Goal: Communication & Community: Ask a question

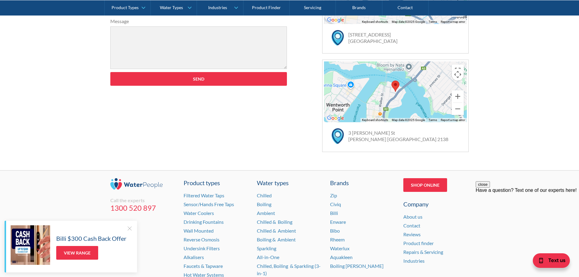
scroll to position [365, 0]
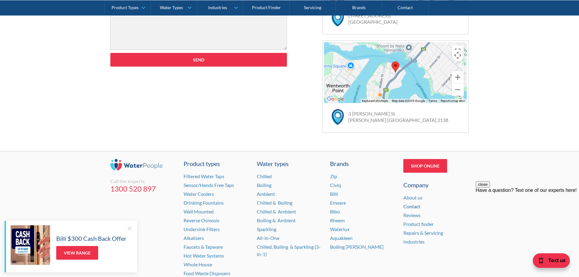
click at [414, 205] on link "Contact" at bounding box center [411, 206] width 17 height 6
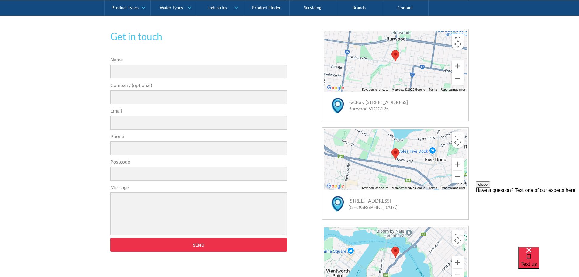
scroll to position [213, 0]
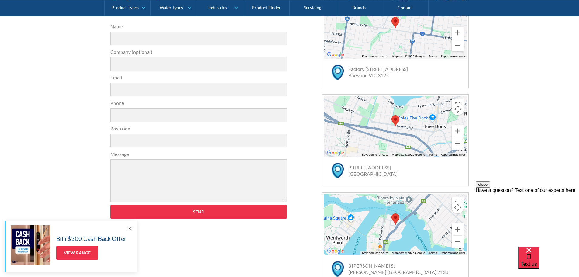
click at [387, 130] on div at bounding box center [395, 126] width 143 height 61
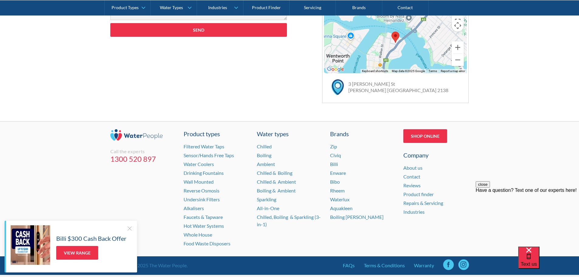
scroll to position [395, 0]
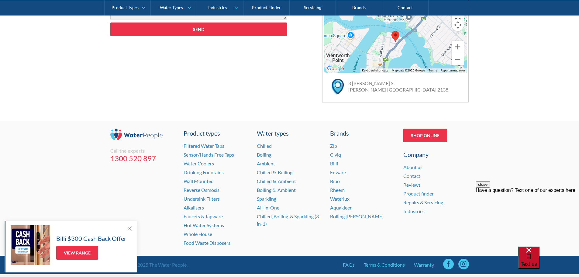
click at [537, 261] on span "Text us" at bounding box center [529, 264] width 16 height 6
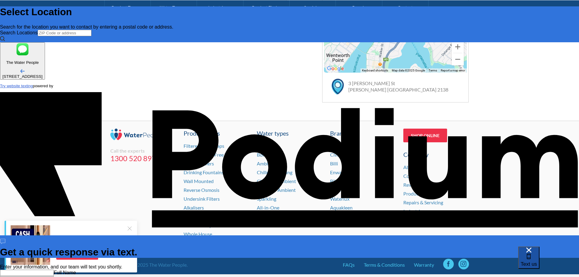
scroll to position [0, 0]
type input "[PERSON_NAME]"
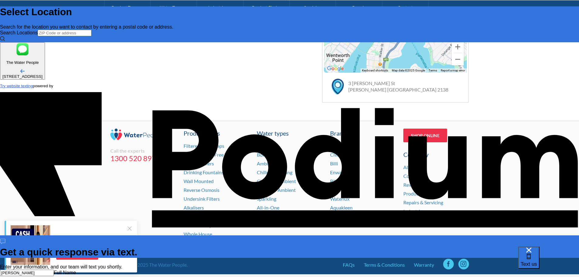
type Phone "0407 128 387"
type textarea "x"
type textarea "Hi"
type textarea "x"
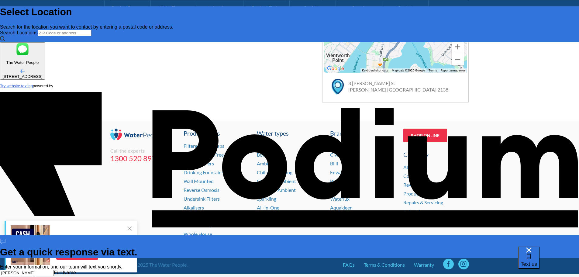
type textarea "Hi"
type textarea "x"
type textarea "Hi I"
type textarea "x"
type textarea "Hi I j"
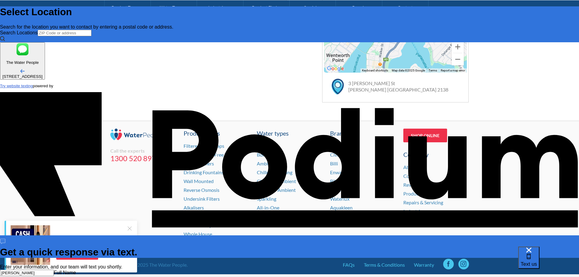
type textarea "x"
type textarea "Hi I jus"
type textarea "Hi I just"
type textarea "x"
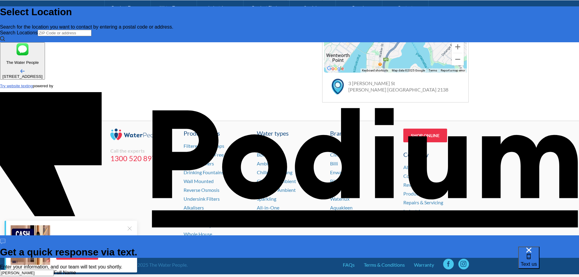
type textarea "Hi I just"
type textarea "x"
type textarea "Hi I just wa"
type textarea "x"
type textarea "Hi I just want"
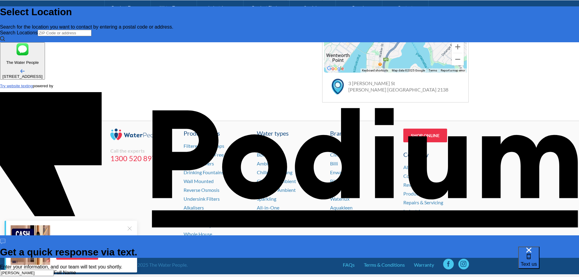
type textarea "x"
type textarea "Hi I just wante"
type textarea "x"
type textarea "Hi I just wanted"
type textarea "x"
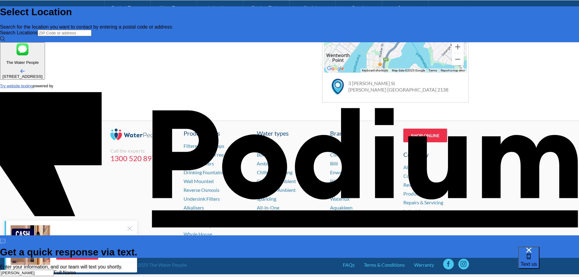
type textarea "Hi I just wanted t"
type textarea "x"
type textarea "Hi I just wanted ti"
type textarea "Hi I just wanted t"
type textarea "x"
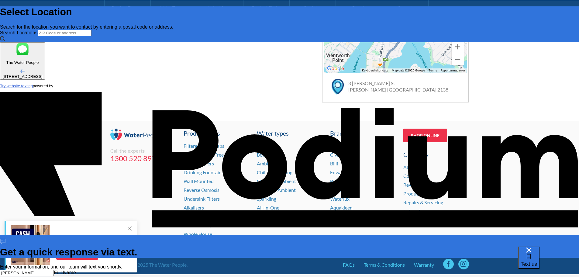
type textarea "x"
type textarea "Hi I just wanted to"
type textarea "x"
type textarea "Hi I just wanted to"
type textarea "x"
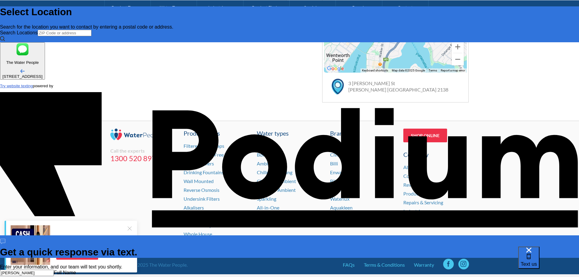
type textarea "Hi I just wanted to fo"
type textarea "x"
type textarea "Hi I just wanted to fol"
type textarea "x"
type textarea "Hi I just wanted to folo"
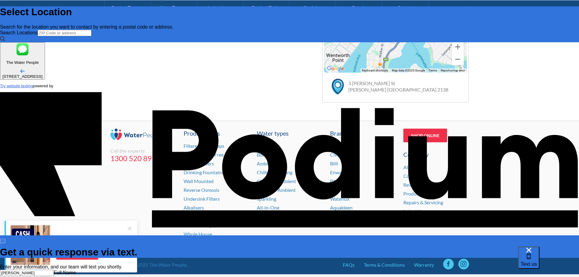
type textarea "x"
type textarea "Hi I just wanted to foloo"
type textarea "x"
type textarea "Hi I just wanted to folooooo"
type textarea "x"
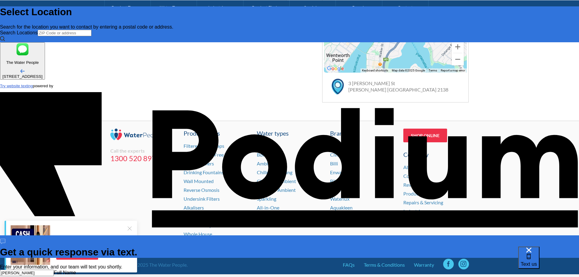
type textarea "Hi I just wanted to foloooo"
type textarea "x"
type textarea "Hi I just wanted to foloo"
type textarea "Hi I just wanted to folo"
type textarea "x"
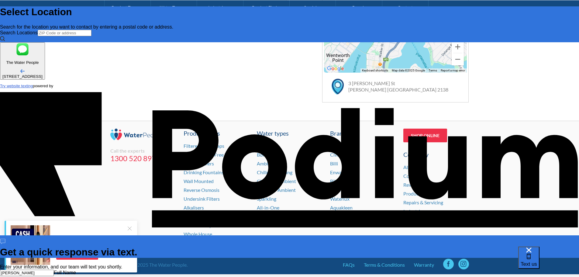
type textarea "x"
type textarea "Hi I just wanted to fol"
type textarea "x"
type textarea "Hi I just wanted to foll"
type textarea "Hi I just wanted to follow"
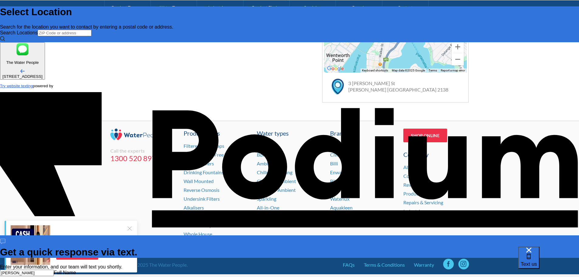
type textarea "x"
type textarea "Hi I just wanted to follow"
type textarea "x"
type textarea "Hi I just wanted to follow u"
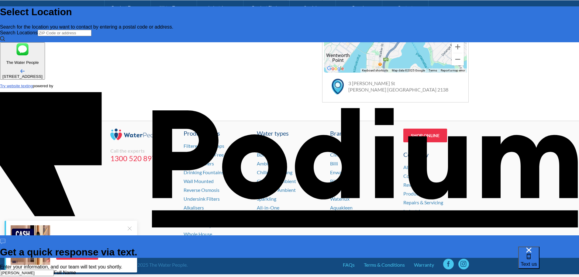
type textarea "x"
type textarea "Hi I just wanted to follow up"
type textarea "x"
type textarea "Hi I just wanted to follow up m"
type textarea "x"
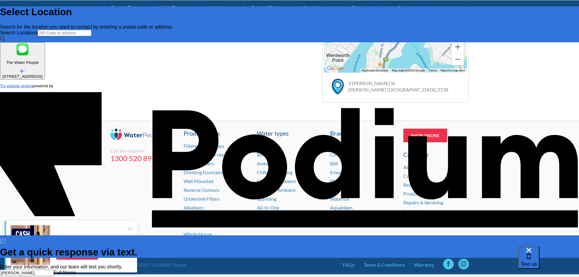
type textarea "Hi I just wanted to follow up my q"
type textarea "x"
type textarea "Hi I just wanted to follow up my qy"
type textarea "x"
type textarea "Hi I just wanted to follow up my qyer"
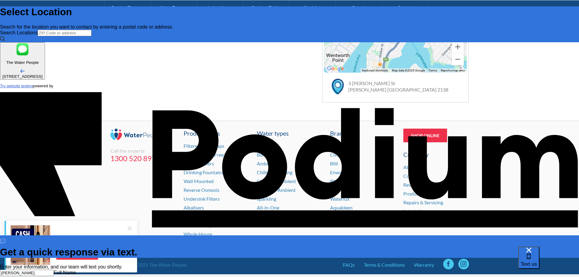
type textarea "x"
type textarea "Hi I just wanted to follow up my qyery"
type textarea "x"
type textarea "Hi I just wanted to follow up my qyery f"
type textarea "x"
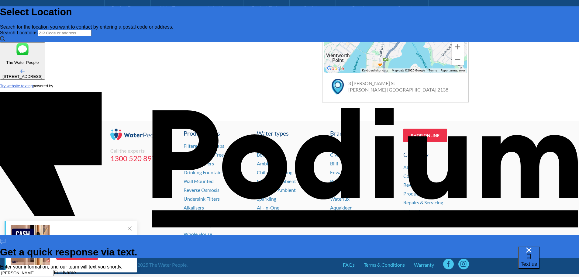
type textarea "Hi I just wanted to follow up my qyery fir"
type textarea "Hi I just wanted to follow up my qyery fir="
type textarea "x"
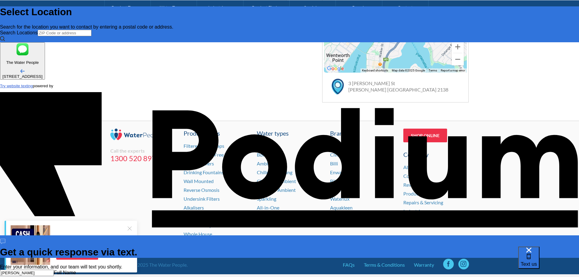
type textarea "Hi I just wanted to follow up my qyery fi"
type textarea "x"
type textarea "Hi I just wanted to follow up my qyery"
type textarea "x"
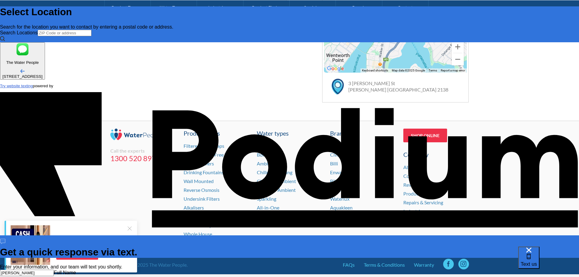
type textarea "x"
type textarea "Hi I just wanted to follow up my qye"
type textarea "x"
type textarea "Hi I just wanted to follow up my qy"
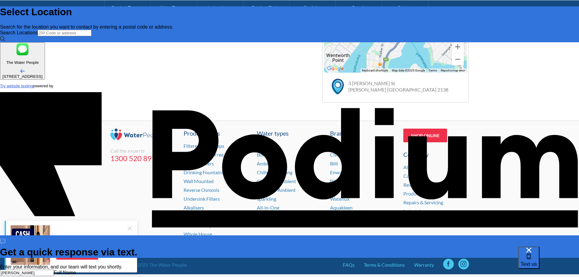
type textarea "x"
type textarea "Hi I just wanted to follow up my qu"
type textarea "x"
type textarea "Hi I just wanted to follow up my quer"
type textarea "x"
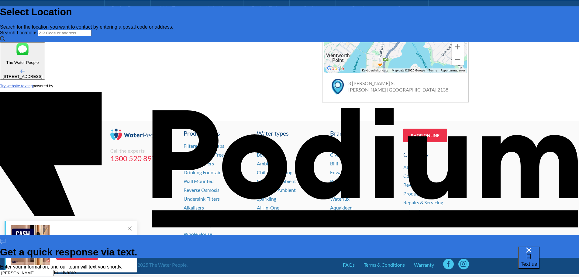
type textarea "Hi I just wanted to follow up my query"
type textarea "x"
type textarea "Hi I just wanted to follow up my query"
type textarea "x"
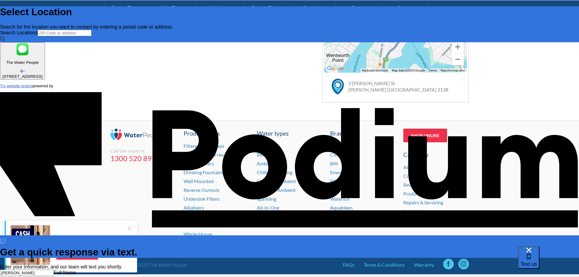
type textarea "Hi I just wanted to follow up my query abo"
type textarea "x"
type textarea "Hi I just wanted to follow up my query abot"
type textarea "Hi I just wanted to follow up my query abo"
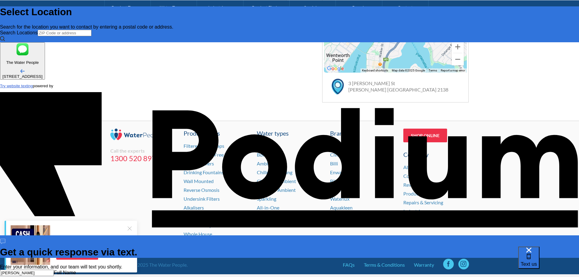
type textarea "x"
type textarea "Hi I just wanted to follow up my query abou"
type textarea "x"
type textarea "Hi I just wanted to follow up my query about"
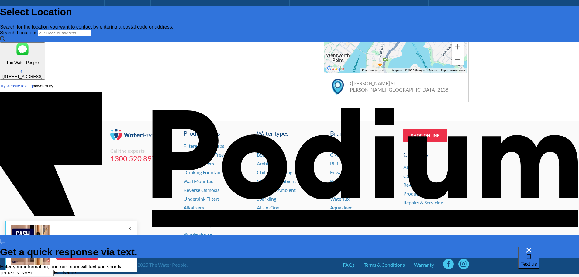
type textarea "x"
type textarea "Hi I just wanted to follow up my query about 8"
type textarea "x"
type textarea "Hi I just wanted to follow up my query about 8 x"
type textarea "x"
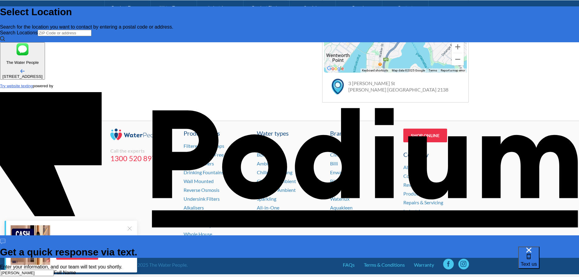
type textarea "Hi I just wanted to follow up my query about 8 x n"
type textarea "x"
type textarea "Hi I just wanted to follow up my query about 8 x new"
type textarea "x"
type textarea "Hi I just wanted to follow up my query about 8 x new s"
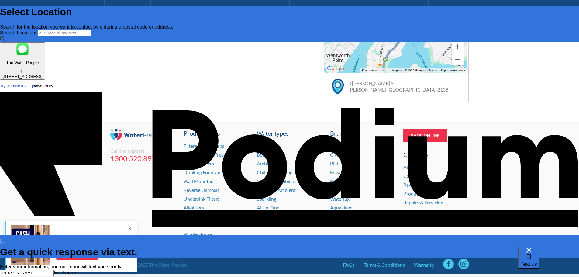
type textarea "Hi I just wanted to follow up my query about 8 x new sta"
type textarea "x"
type textarea "Hi I just wanted to follow up my query about 8 x new stand"
type textarea "x"
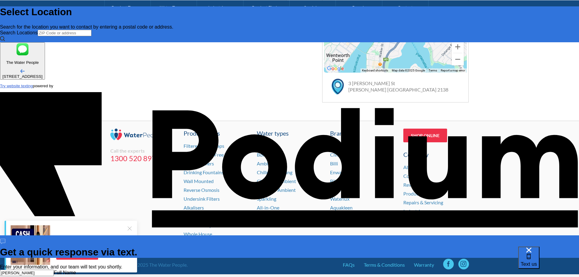
type textarea "Hi I just wanted to follow up my query about 8 x new standi"
type textarea "x"
type textarea "Hi I just wanted to follow up my query about 8 x new standing"
type textarea "x"
type textarea "Hi I just wanted to follow up my query about 8 x new standing w"
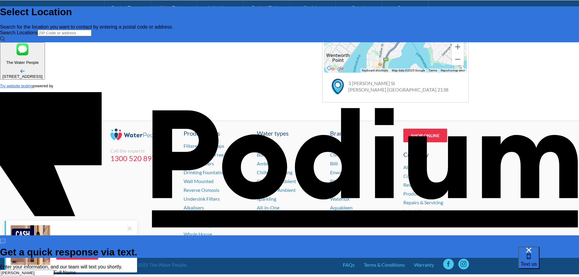
type textarea "x"
type textarea "Hi I just wanted to follow up my query about 8 x new standing wa"
type textarea "x"
type textarea "Hi I just wanted to follow up my query about 8 x new standing water"
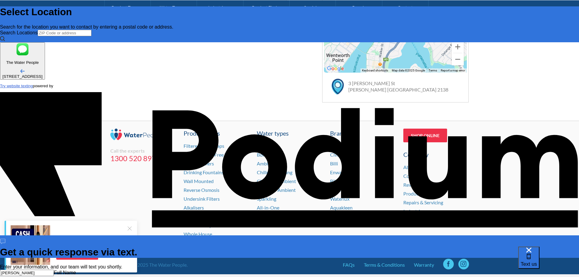
type textarea "x"
type textarea "Hi I just wanted to follow up my query about 8 x new standing water d"
type textarea "x"
type textarea "Hi I just wanted to follow up my query about 8 x new standing water dis"
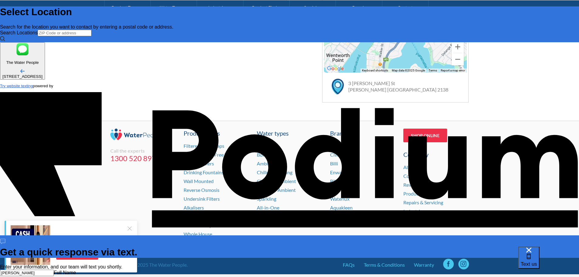
type textarea "x"
type textarea "Hi I just wanted to follow up my query about 8 x new standing water disp"
type textarea "Hi I just wanted to follow up my query about 8 x new standing water dispe"
type textarea "x"
type textarea "Hi I just wanted to follow up my query about 8 x new standing water dispen"
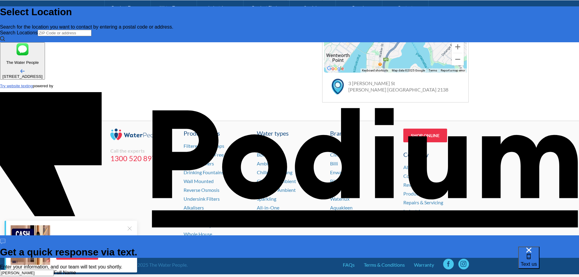
type textarea "x"
type textarea "Hi I just wanted to follow up my query about 8 x new standing water dispener"
type textarea "x"
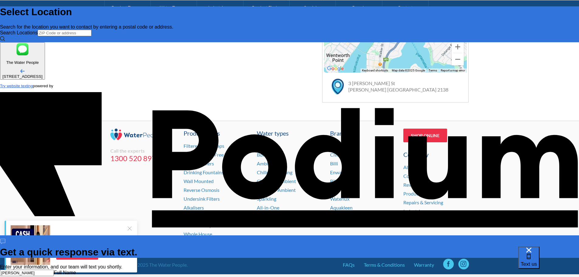
scroll to position [0, 0]
type textarea "Hi I just wanted to follow up my query about 8 x new standing water dispene"
type textarea "x"
type textarea "Hi I just wanted to follow up my query about 8 x new standing water dispeni"
type textarea "x"
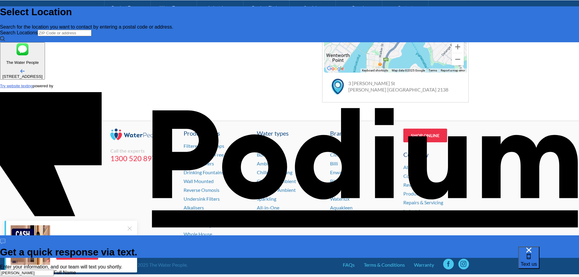
type textarea "Hi I just wanted to follow up my query about 8 x new standing water dispeni"
type textarea "x"
type textarea "Hi I just wanted to follow up my query about 8 x new standing water dispen"
type textarea "x"
type textarea "Hi I just wanted to follow up my query about 8 x new standing water dispensi"
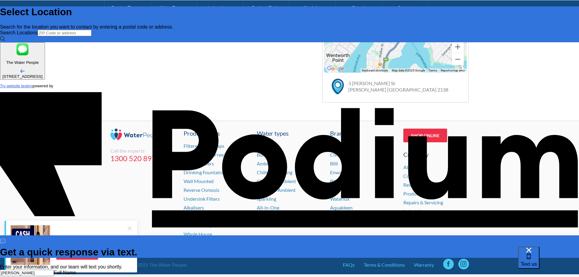
type textarea "x"
type textarea "Hi I just wanted to follow up my query about 8 x new standing water dispensing"
type textarea "x"
type textarea "Hi I just wanted to follow up my query about 8 x new standing water dispensing"
type textarea "x"
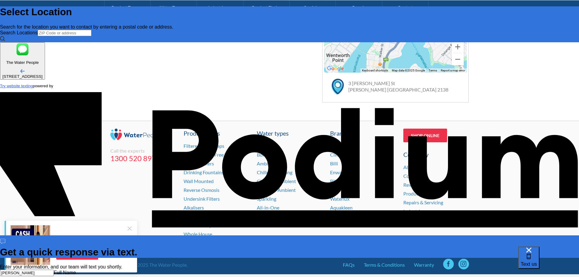
type textarea "Hi I just wanted to follow up my query about 8 x new standing water dispensing …"
type textarea "x"
type textarea "Hi I just wanted to follow up my query about 8 x new standing water dispensing …"
type textarea "x"
type textarea "Hi I just wanted to follow up my query about 8 x new standing water dispensing …"
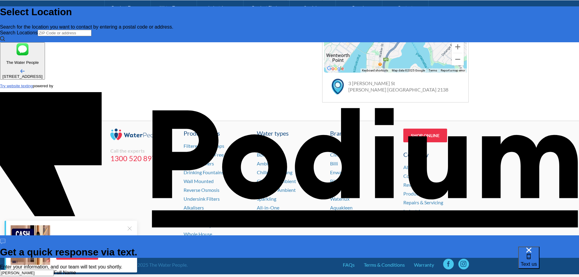
type textarea "x"
type textarea "Hi I just wanted to follow up my query about 8 x new standing water dispensing …"
type textarea "x"
type textarea "Hi I just wanted to follow up my query about 8 x new standing water dispensing …"
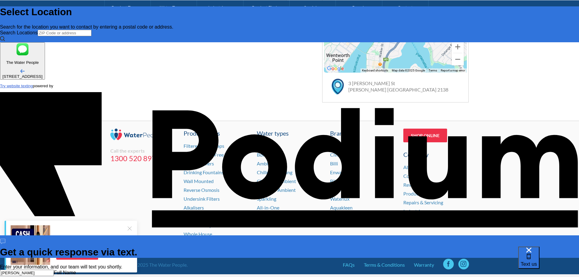
type textarea "x"
type textarea "Hi I just wanted to follow up my query about 8 x new standing water dispensing …"
type textarea "x"
type textarea "Hi I just wanted to follow up my query about 8 x new standing water dispensing …"
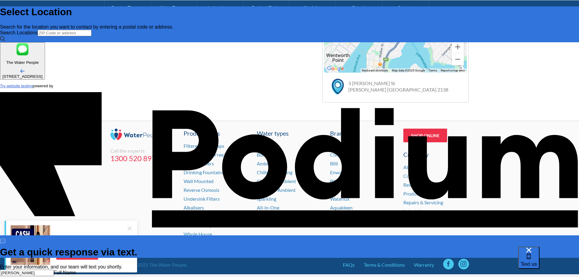
type textarea "x"
type textarea "Hi I just wanted to follow up my query about 8 x new standing water dispensing …"
type textarea "x"
type textarea "Hi I just wanted to follow up my query about 8 x new standing water dispensing …"
type textarea "x"
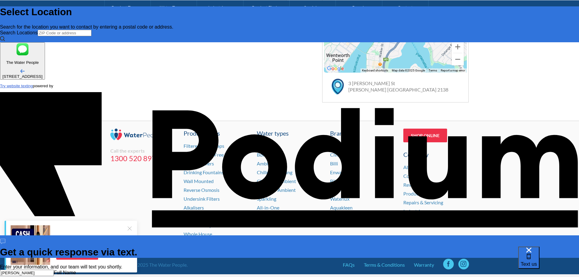
type textarea "Hi I just wanted to follow up my query about 8 x new standing water dispensing …"
type textarea "x"
type textarea "Hi I just wanted to follow up my query about 8 x new standing water dispensing …"
type textarea "x"
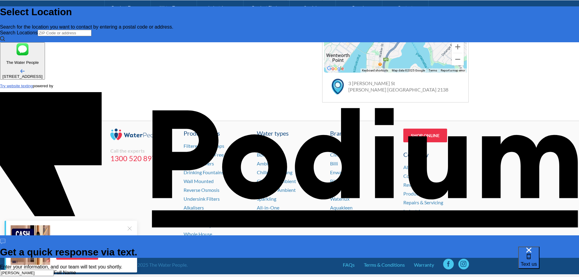
type textarea "Hi I just wanted to follow up my query about 8 x new standing water dispensing …"
type textarea "x"
type textarea "Hi I just wanted to follow up my query about 8 x new standing water dispensing …"
type textarea "x"
type textarea "Hi I just wanted to follow up my query about 8 x new standing water dispensing …"
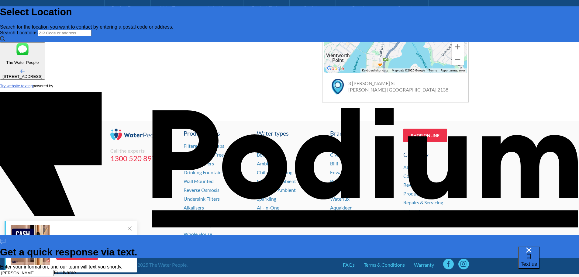
type textarea "x"
type textarea "Hi I just wanted to follow up my query about 8 x new standing water dispensing …"
type textarea "x"
type textarea "Hi I just wanted to follow up my query about 8 x new standing water dispensing …"
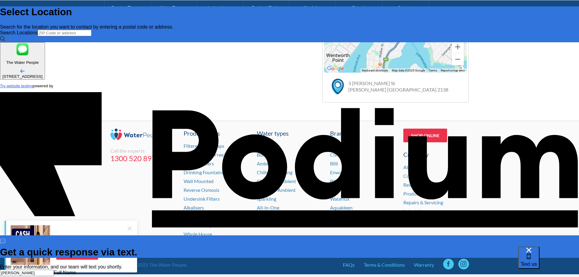
type textarea "x"
type textarea "Hi I just wanted to follow up my query about 8 x new standing water dispensing …"
type textarea "x"
type textarea "Hi I just wanted to follow up my query about 8 x new standing water dispensing …"
type textarea "x"
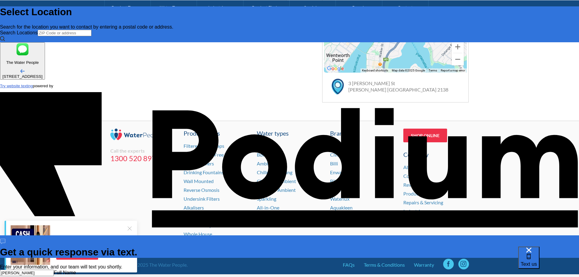
type textarea "Hi I just wanted to follow up my query about 8 x new standing water dispensing …"
type textarea "x"
type textarea "Hi I just wanted to follow up my query about 8 x new standing water dispensing …"
